Goal: Transaction & Acquisition: Purchase product/service

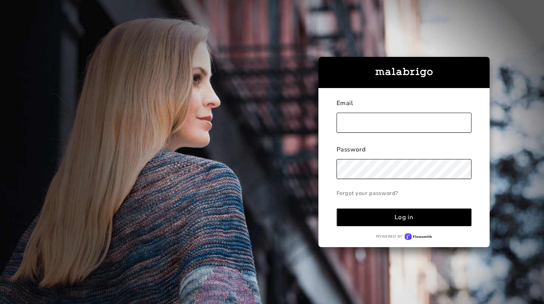
type input "[EMAIL_ADDRESS][DOMAIN_NAME]"
click at [337, 209] on button "Log in" at bounding box center [404, 218] width 135 height 18
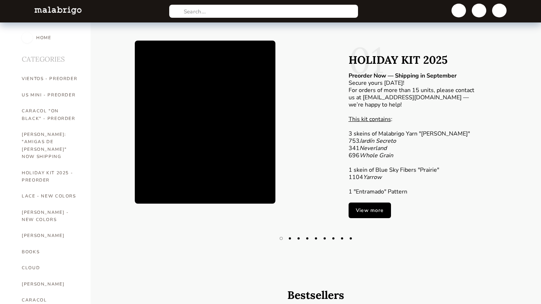
scroll to position [503, 0]
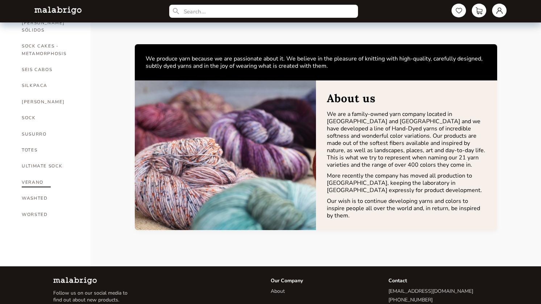
click at [28, 174] on link "VERANO" at bounding box center [51, 182] width 58 height 16
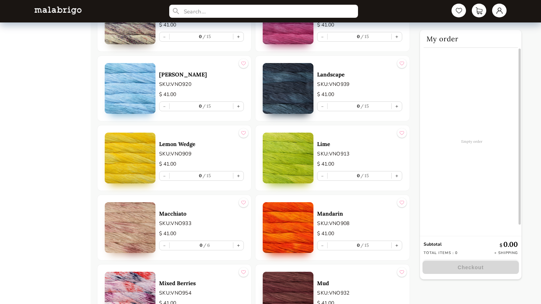
scroll to position [828, 0]
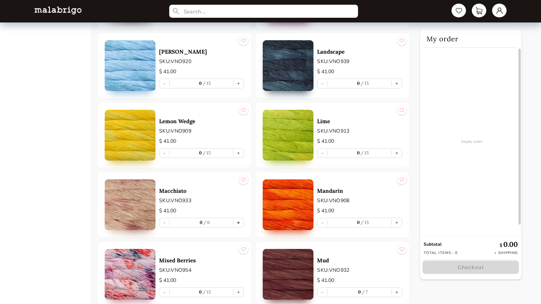
click at [239, 222] on button "+" at bounding box center [239, 222] width 10 height 9
type input "1"
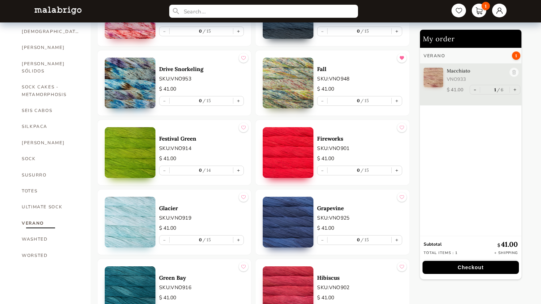
scroll to position [463, 0]
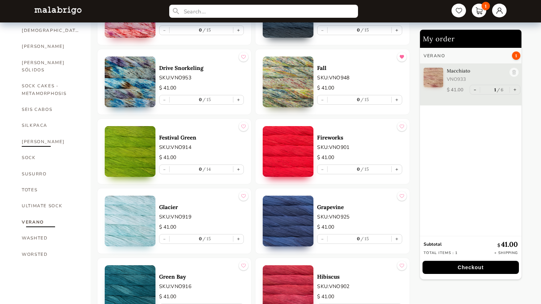
click at [42, 134] on link "[PERSON_NAME]" at bounding box center [51, 142] width 58 height 16
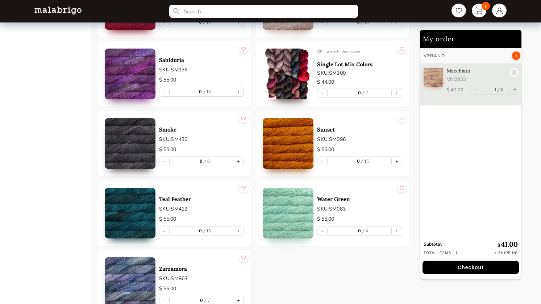
scroll to position [1683, 0]
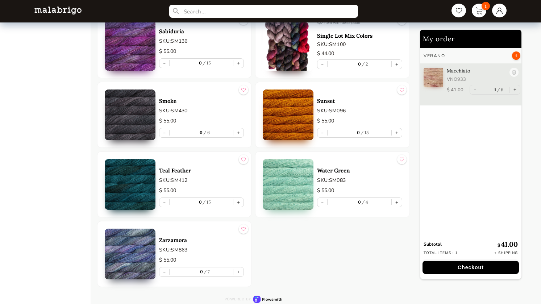
click at [127, 249] on img at bounding box center [130, 254] width 51 height 51
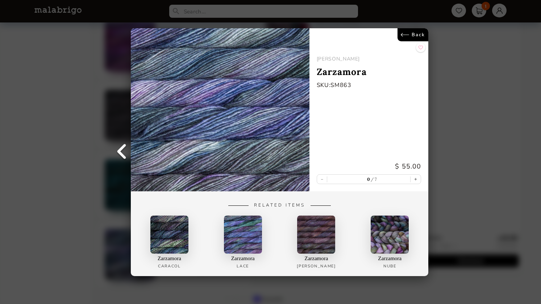
click at [417, 36] on link "Back" at bounding box center [413, 34] width 31 height 13
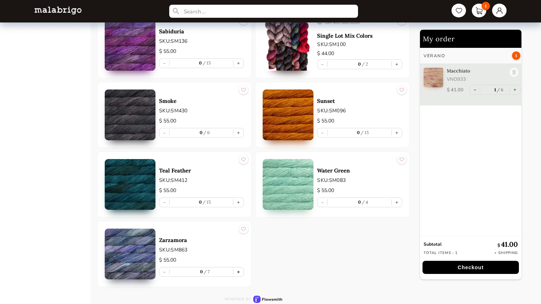
click at [238, 274] on button "+" at bounding box center [239, 272] width 10 height 9
type input "1"
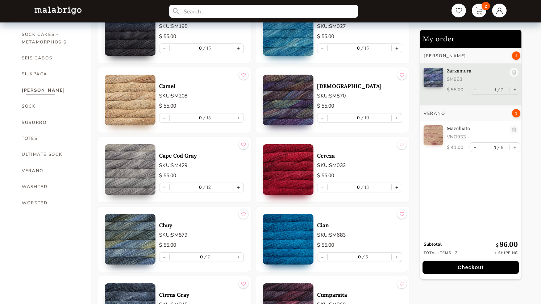
scroll to position [513, 0]
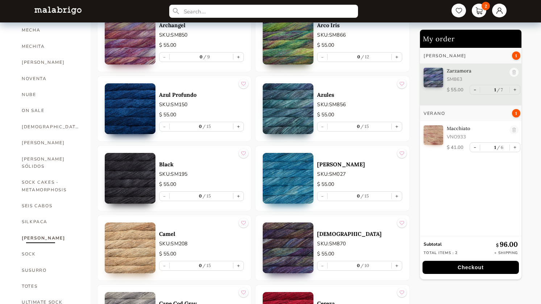
scroll to position [366, 0]
click at [28, 119] on link "[DEMOGRAPHIC_DATA]" at bounding box center [51, 127] width 58 height 16
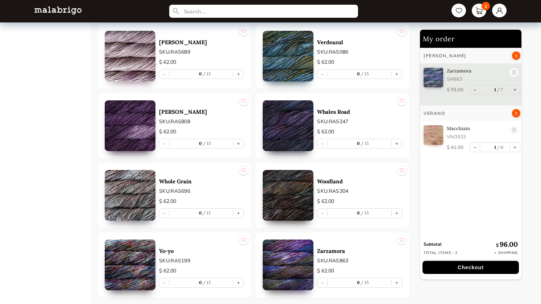
scroll to position [3639, 0]
click at [240, 213] on button "+" at bounding box center [239, 213] width 10 height 9
type input "1"
